Goal: Transaction & Acquisition: Purchase product/service

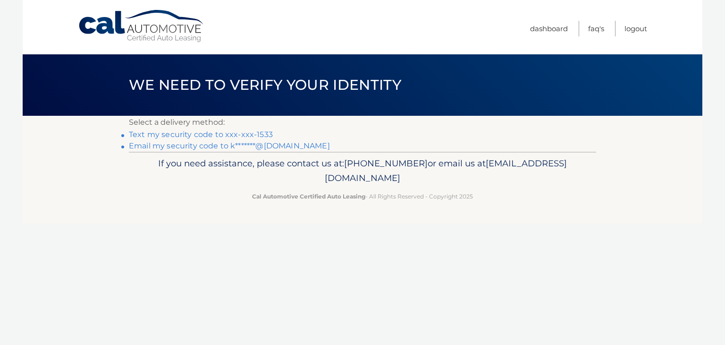
click at [169, 134] on link "Text my security code to xxx-xxx-1533" at bounding box center [201, 134] width 144 height 9
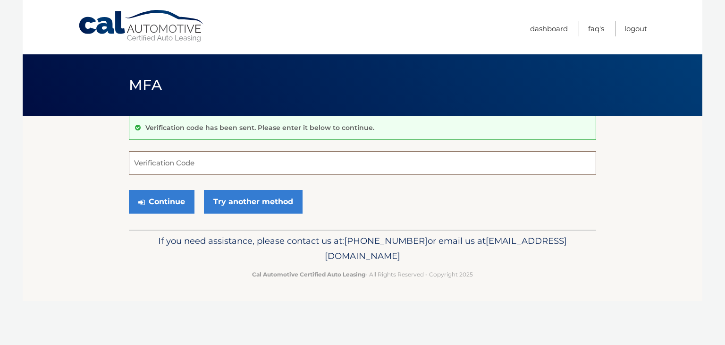
click at [145, 162] on input "Verification Code" at bounding box center [362, 163] width 467 height 24
type input "486785"
click at [156, 202] on button "Continue" at bounding box center [162, 202] width 66 height 24
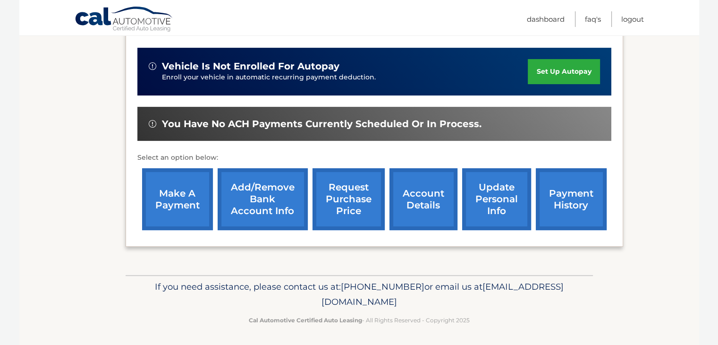
scroll to position [227, 0]
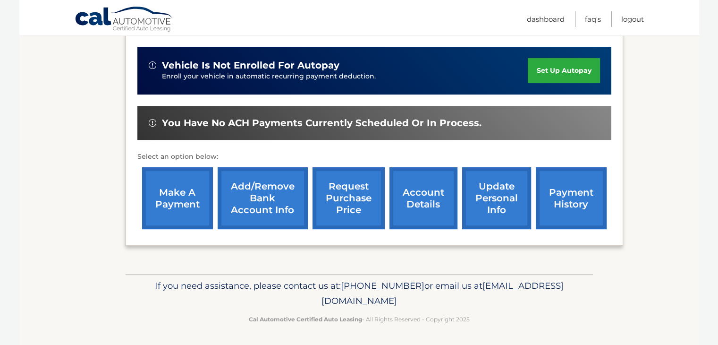
click at [179, 199] on link "make a payment" at bounding box center [177, 198] width 71 height 62
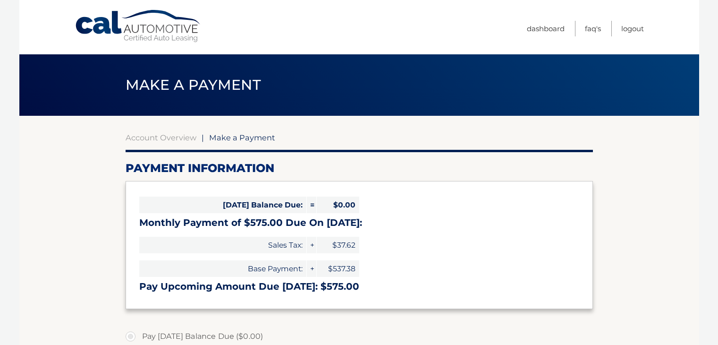
select select "ODU2Y2QzMjgtMzBmYy00Mjg2LWJlZjUtN2QyMTIyYjVmMzQ2"
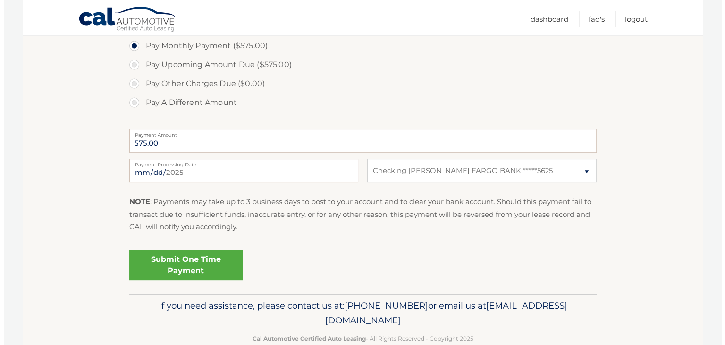
scroll to position [330, 0]
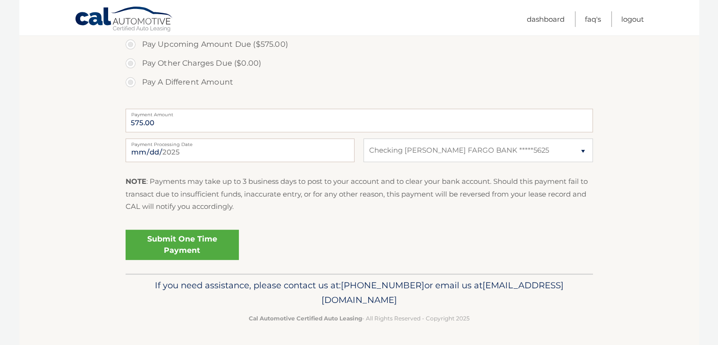
click at [193, 241] on link "Submit One Time Payment" at bounding box center [182, 244] width 113 height 30
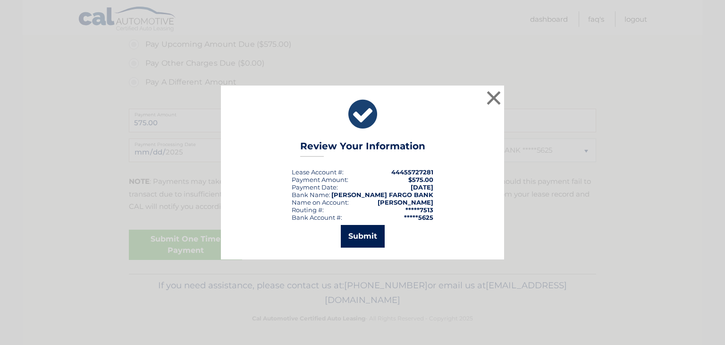
click at [366, 241] on button "Submit" at bounding box center [363, 236] width 44 height 23
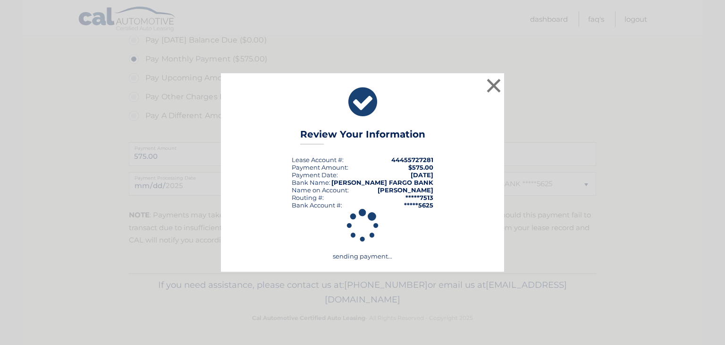
scroll to position [296, 0]
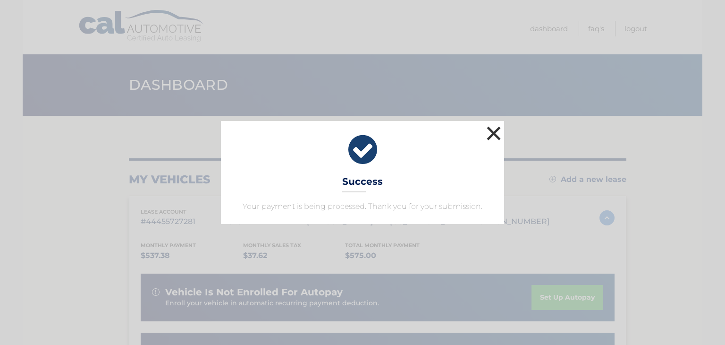
click at [495, 134] on button "×" at bounding box center [493, 133] width 19 height 19
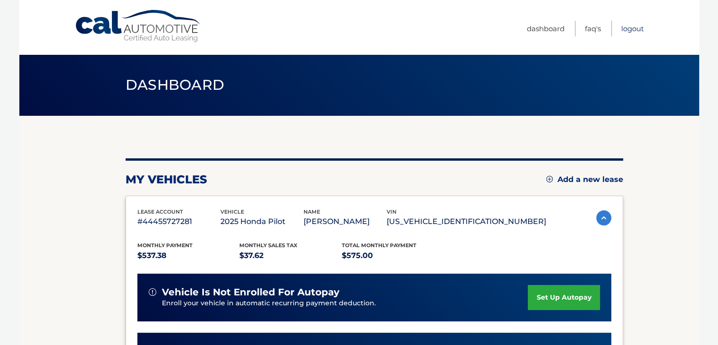
click at [635, 29] on link "Logout" at bounding box center [632, 29] width 23 height 16
